Goal: Information Seeking & Learning: Learn about a topic

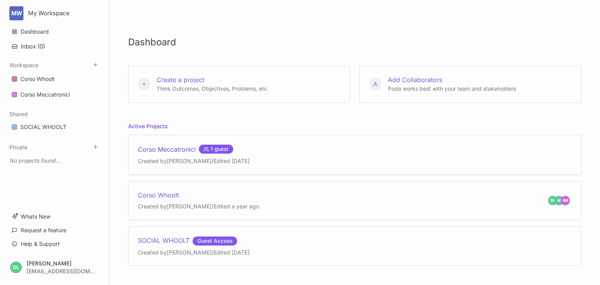
click at [188, 146] on div "Corso Meccatronici 1 guest" at bounding box center [194, 149] width 112 height 9
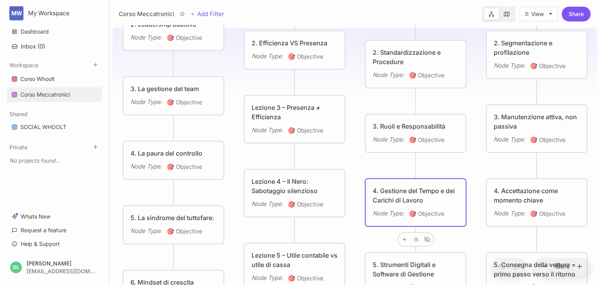
click at [393, 193] on div "4. Gestione del Tempo e dei Carichi di Lavoro" at bounding box center [416, 195] width 86 height 19
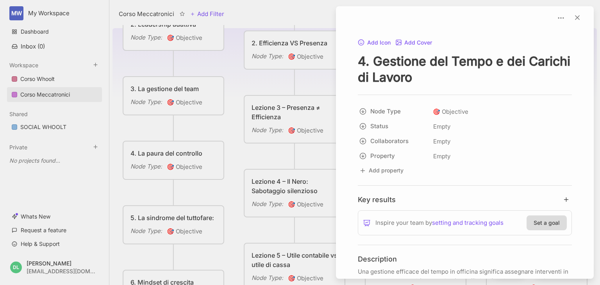
drag, startPoint x: 458, startPoint y: 77, endPoint x: 374, endPoint y: 65, distance: 84.8
click at [374, 65] on textarea "4. Gestione del Tempo e dei Carichi di Lavoro" at bounding box center [465, 69] width 214 height 32
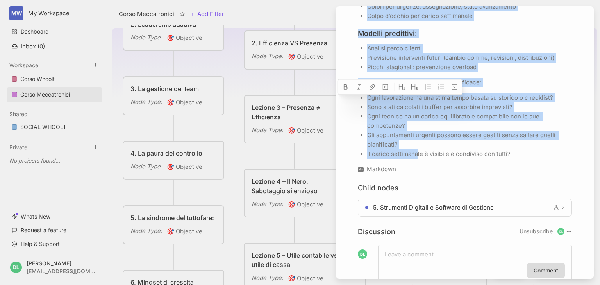
scroll to position [917, 0]
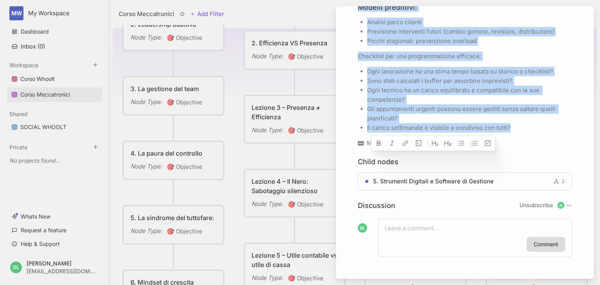
drag, startPoint x: 358, startPoint y: 114, endPoint x: 538, endPoint y: 203, distance: 201.0
copy div "Lor ipsumdol sitametc adi elits do eiusmodt incididun utlaboree doloremagn al e…"
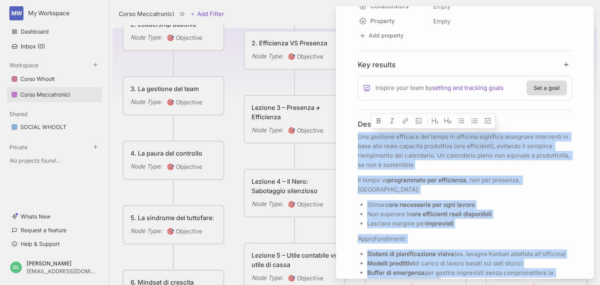
scroll to position [260, 0]
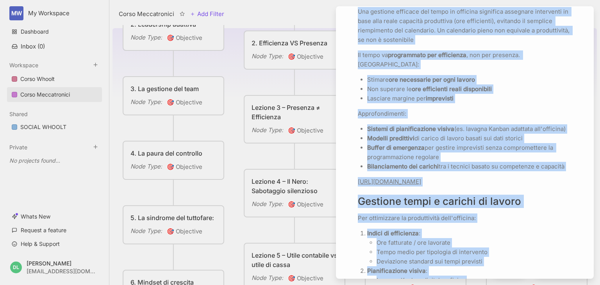
click at [388, 178] on link "[URL][DOMAIN_NAME]" at bounding box center [389, 181] width 63 height 7
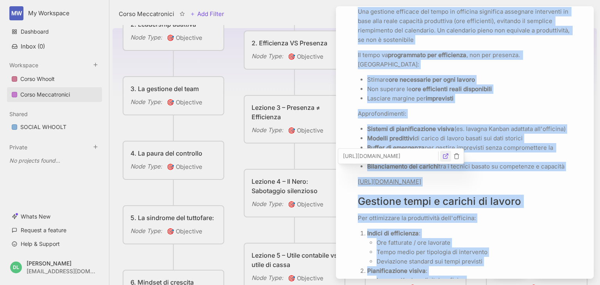
click at [446, 156] on icon "button" at bounding box center [446, 156] width 6 height 6
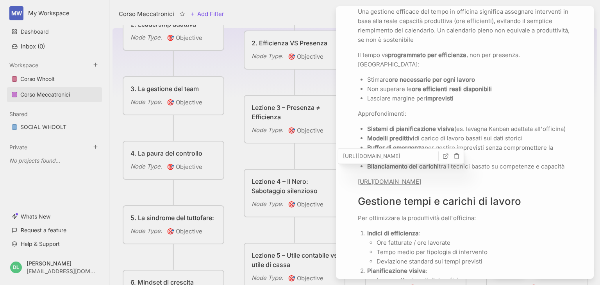
click at [480, 200] on h2 "Gestione tempi e carichi di lavoro" at bounding box center [465, 201] width 214 height 13
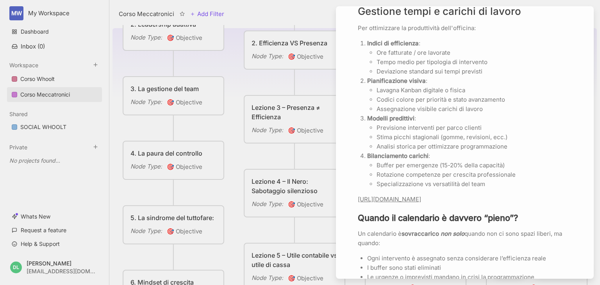
scroll to position [479, 0]
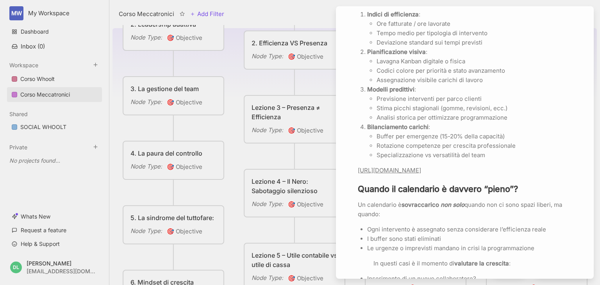
click at [413, 174] on link "[URL][DOMAIN_NAME]" at bounding box center [389, 169] width 63 height 7
click at [455, 153] on icon "button" at bounding box center [456, 154] width 6 height 6
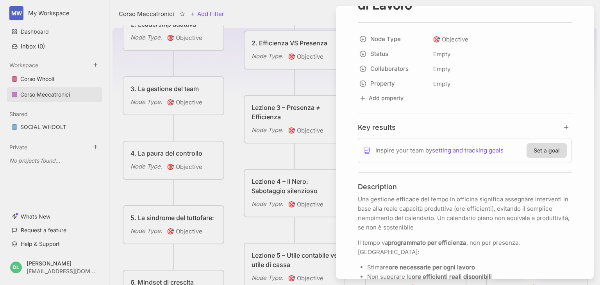
scroll to position [166, 0]
